Goal: Information Seeking & Learning: Find specific fact

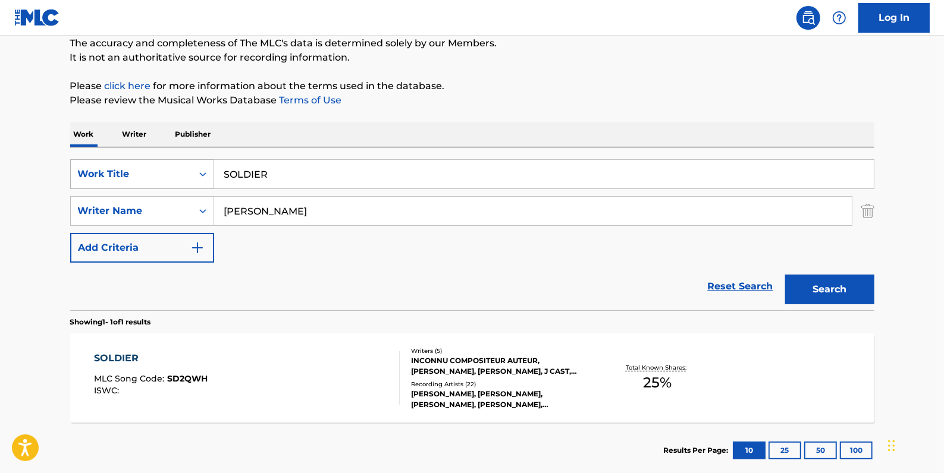
drag, startPoint x: 298, startPoint y: 178, endPoint x: 193, endPoint y: 175, distance: 104.7
click at [193, 175] on div "SearchWithCriteria33724384-d6e7-4c21-964e-c8eb5d9e6d08 Work Title SOLDIER" at bounding box center [472, 174] width 804 height 30
paste input "TIME OUT"
type input "TIME OUT"
click at [850, 279] on button "Search" at bounding box center [829, 290] width 89 height 30
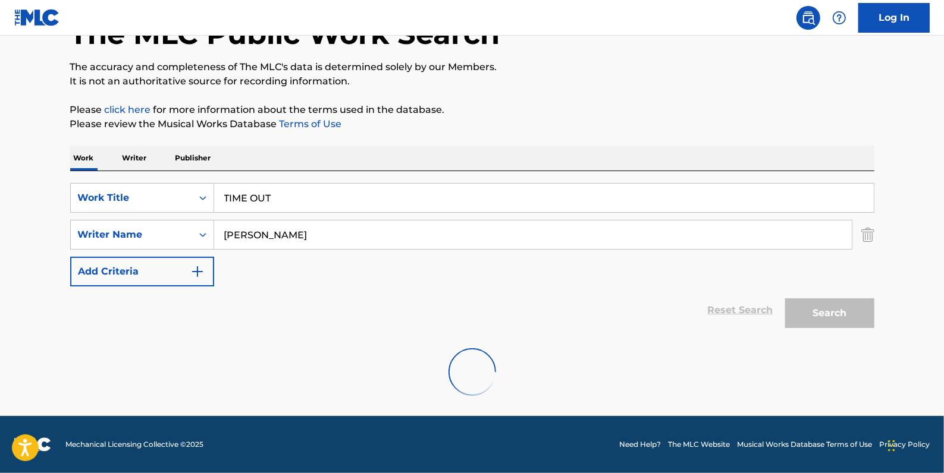
scroll to position [81, 0]
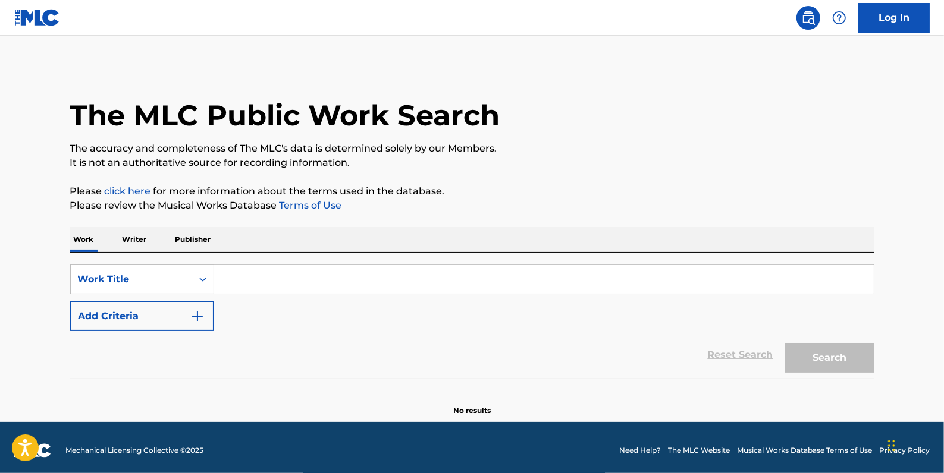
paste input "TIME OUT"
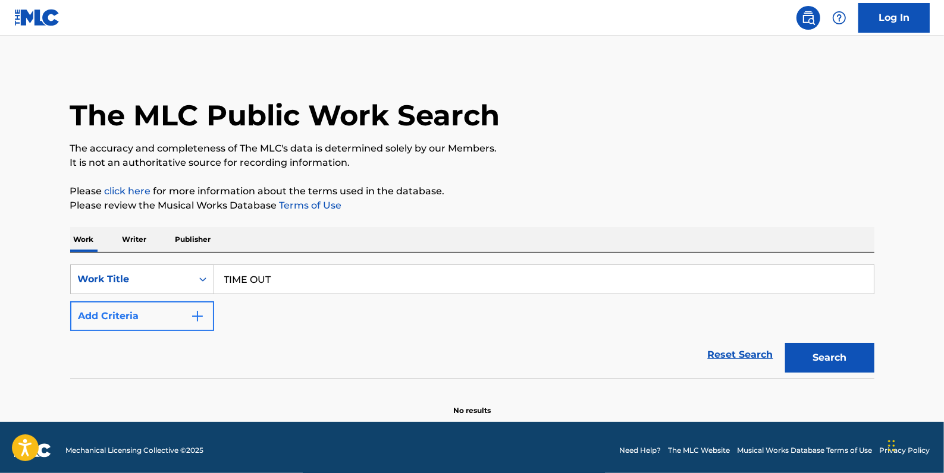
type input "TIME OUT"
click at [149, 318] on button "Add Criteria" at bounding box center [142, 316] width 144 height 30
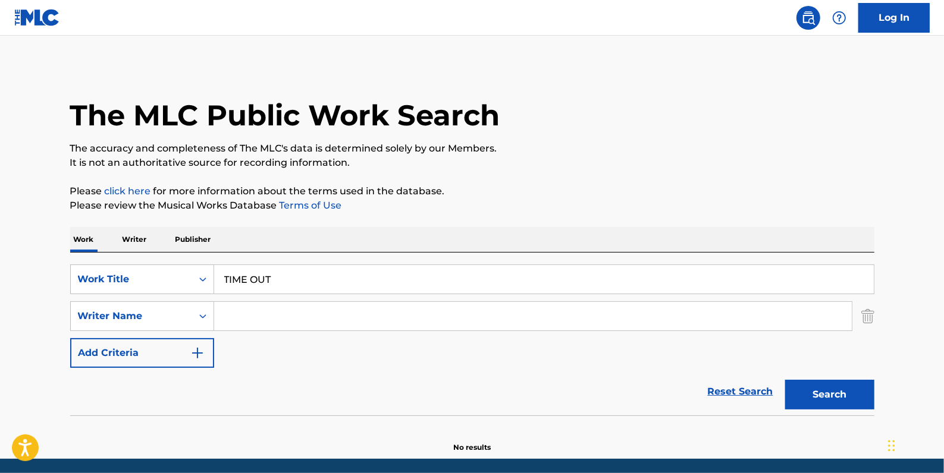
click at [247, 317] on input "Search Form" at bounding box center [532, 316] width 637 height 29
paste input "[PERSON_NAME]"
type input "[PERSON_NAME]"
click at [839, 388] on button "Search" at bounding box center [829, 395] width 89 height 30
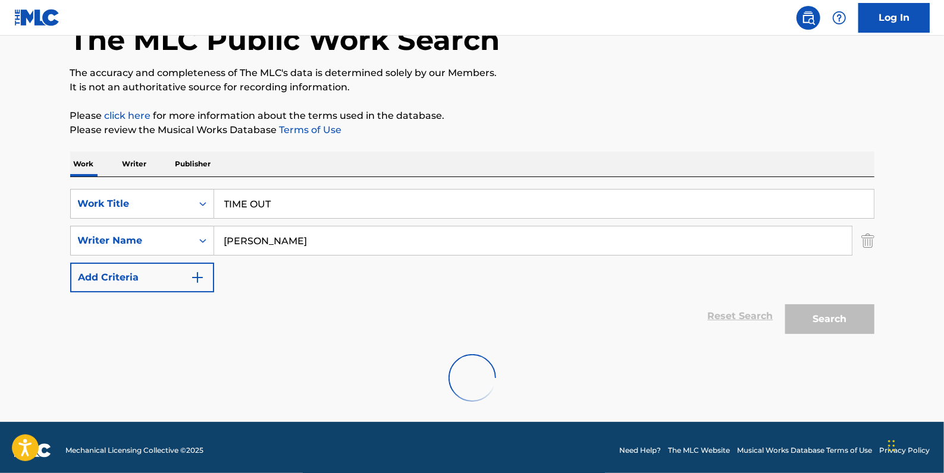
scroll to position [81, 0]
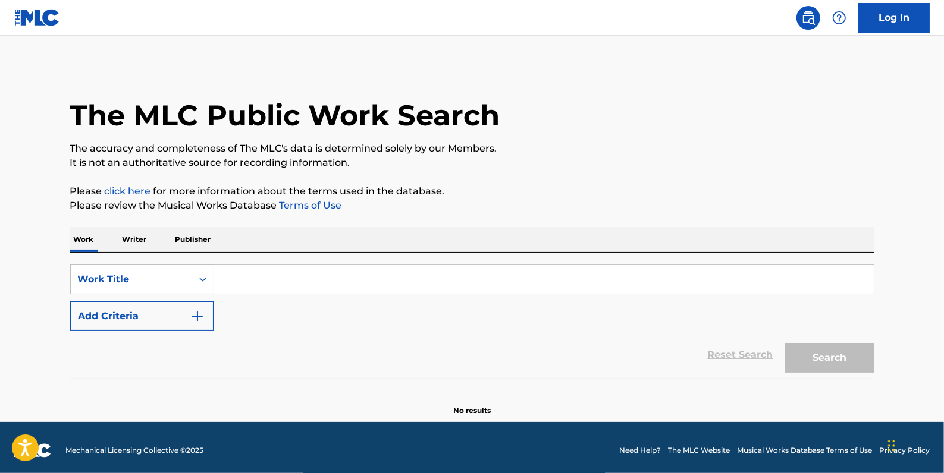
paste input "TIME OUT"
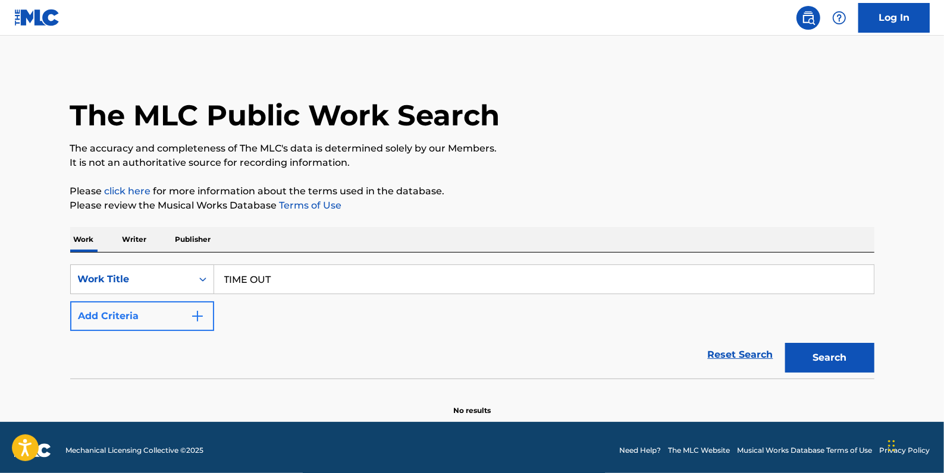
type input "TIME OUT"
click at [171, 317] on button "Add Criteria" at bounding box center [142, 316] width 144 height 30
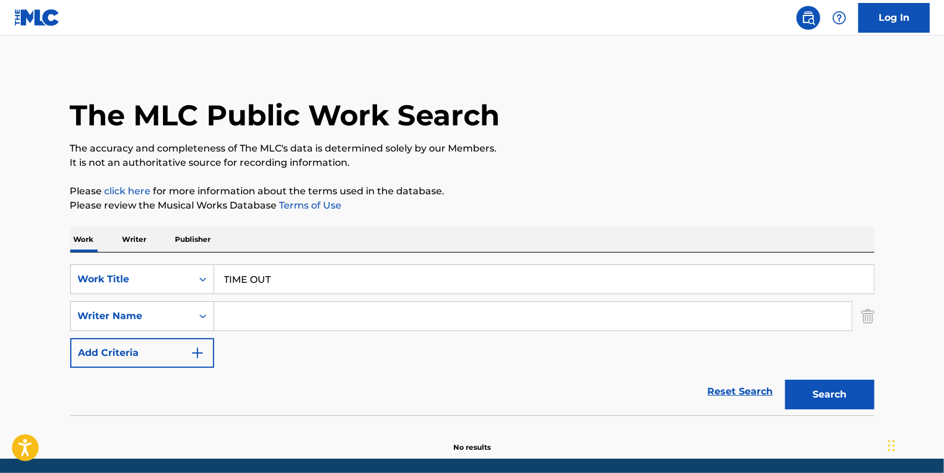
click at [241, 323] on input "Search Form" at bounding box center [532, 316] width 637 height 29
paste input "[PERSON_NAME]"
type input "[PERSON_NAME]"
click at [818, 386] on button "Search" at bounding box center [829, 395] width 89 height 30
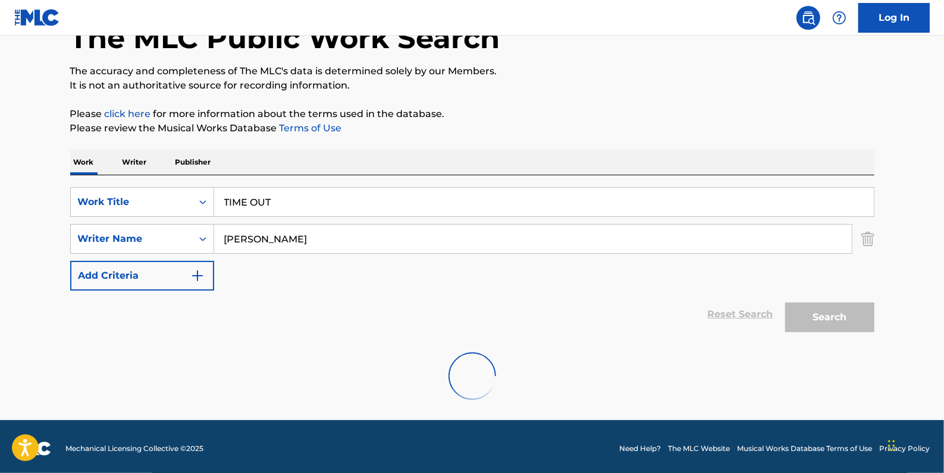
scroll to position [81, 0]
